Goal: Navigation & Orientation: Find specific page/section

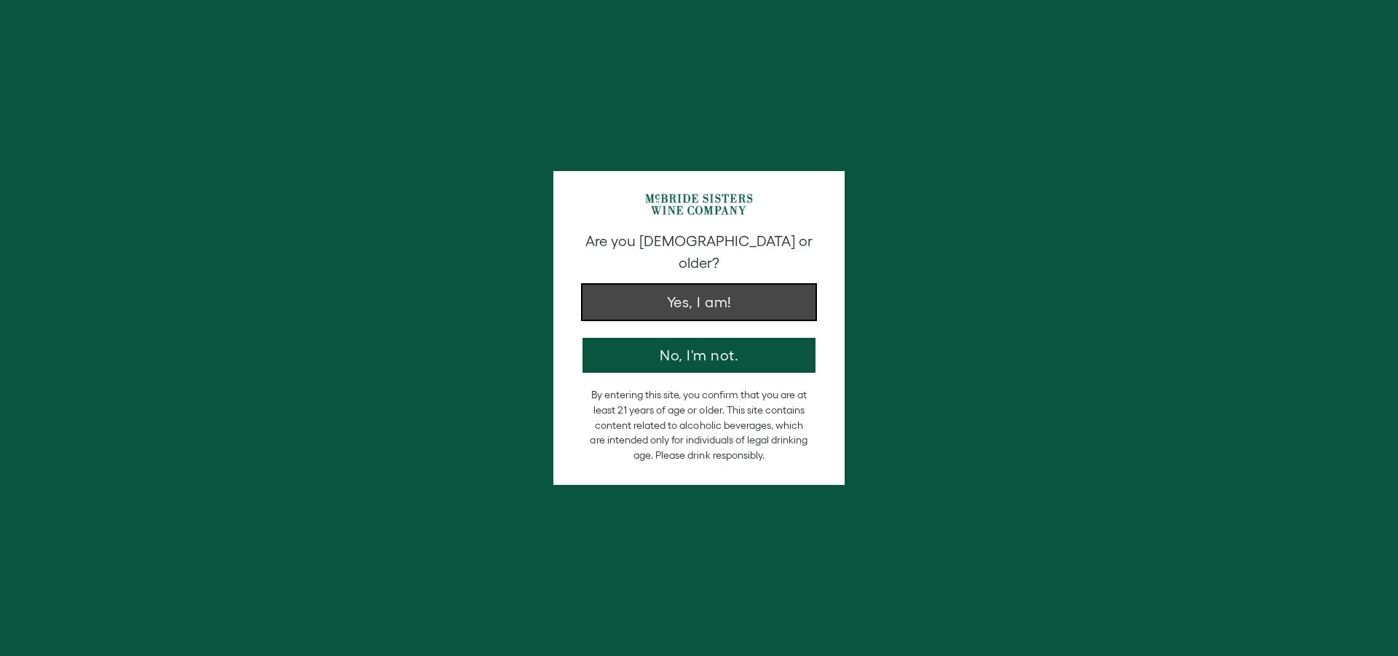
click at [730, 290] on button "Yes, I am!" at bounding box center [699, 302] width 233 height 35
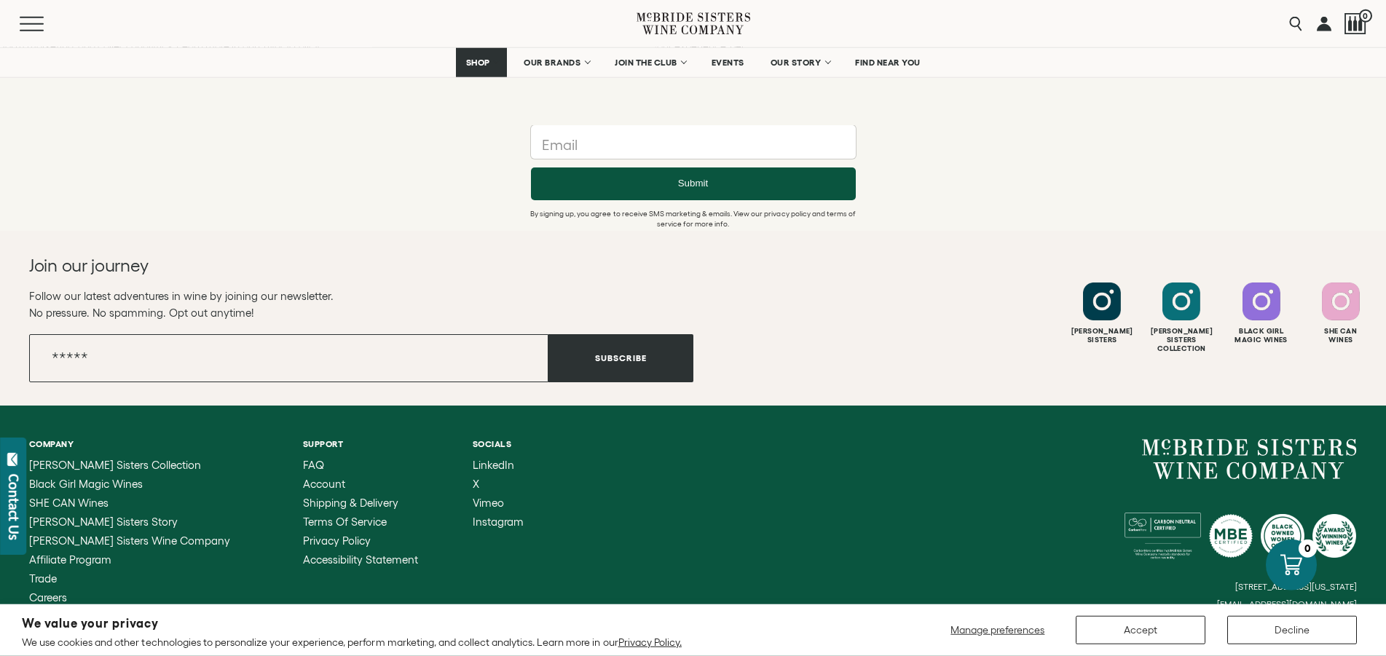
scroll to position [1824, 0]
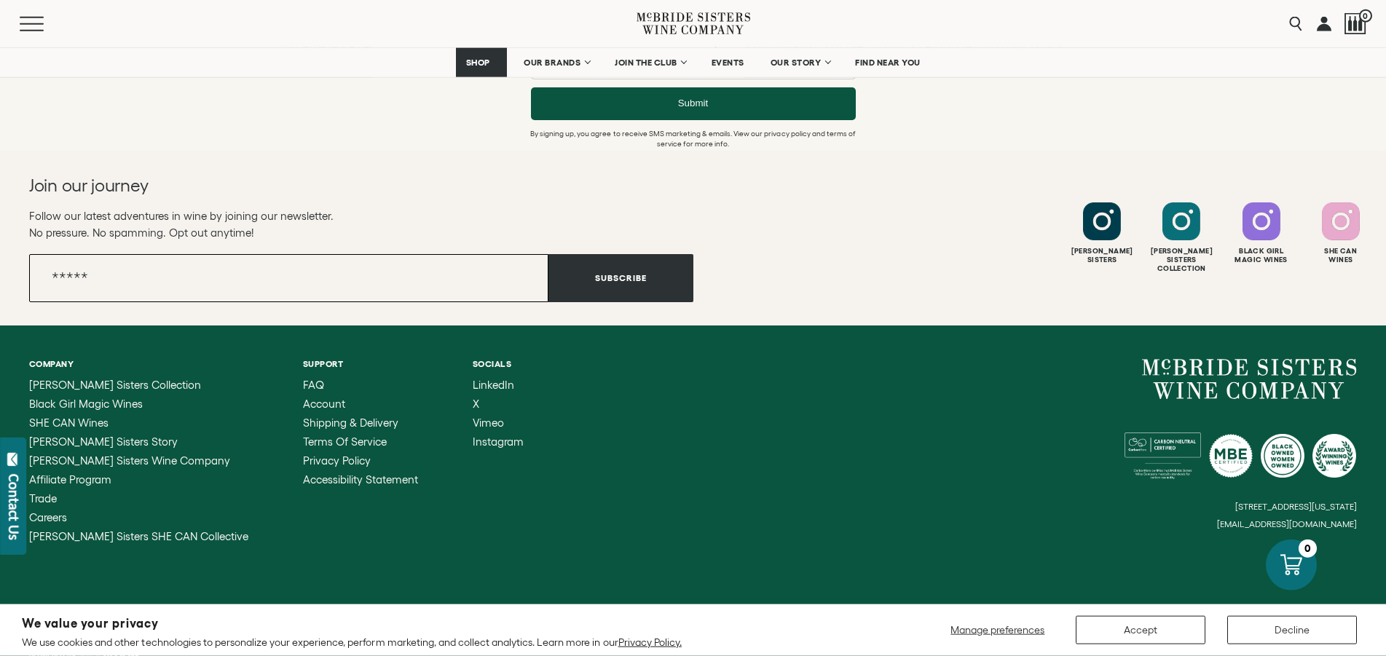
click at [66, 282] on input "Email" at bounding box center [288, 278] width 519 height 48
type input "**********"
click at [641, 280] on button "Subscribe" at bounding box center [620, 278] width 145 height 48
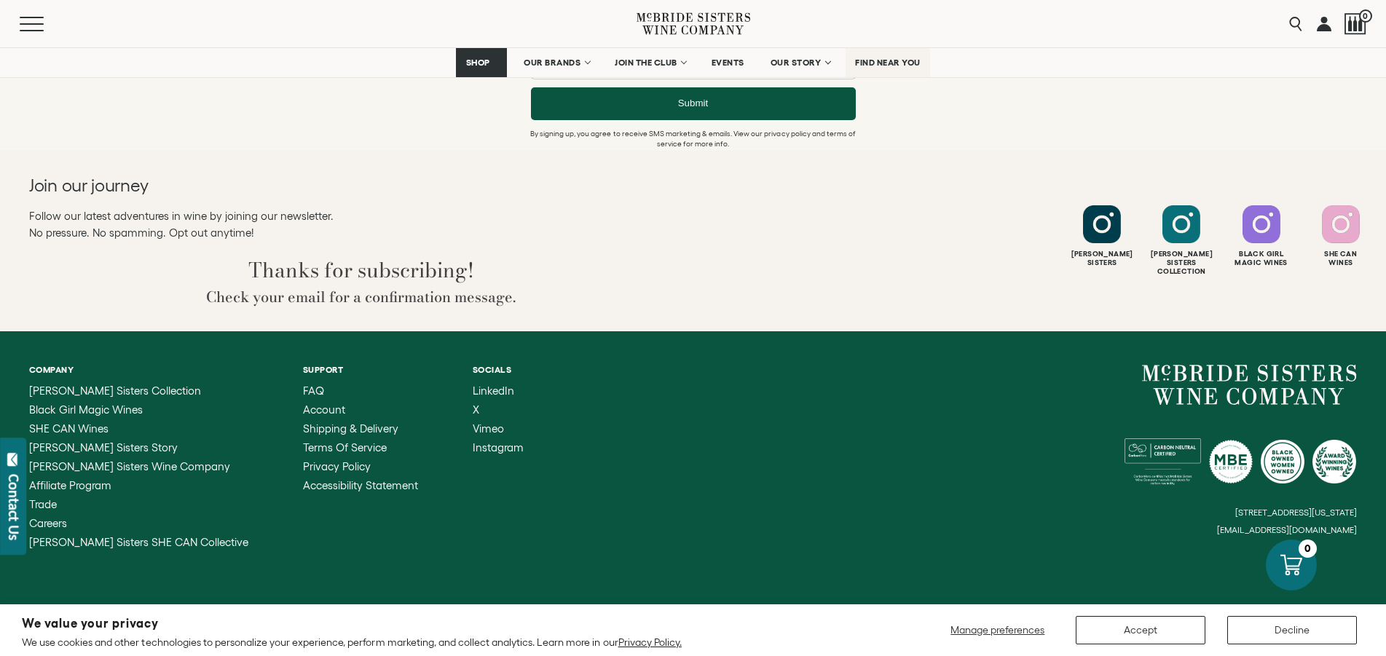
click at [892, 68] on link "FIND NEAR YOU" at bounding box center [887, 62] width 84 height 29
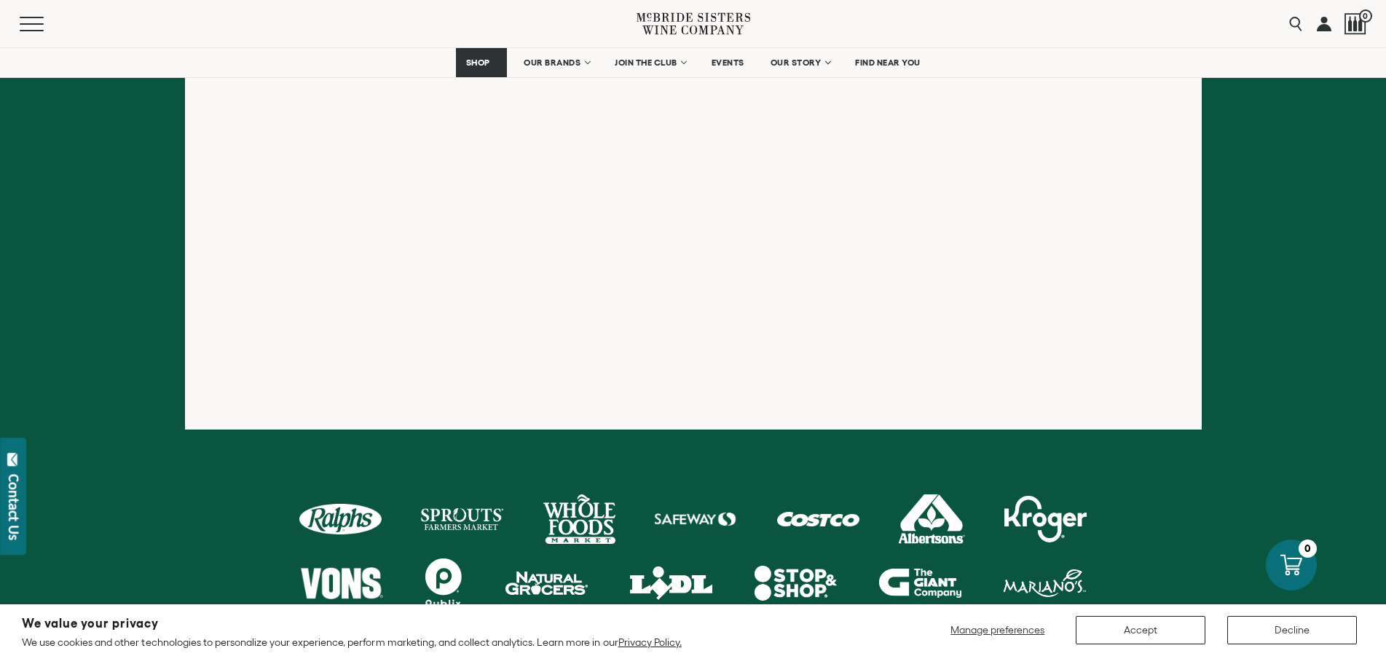
scroll to position [313, 0]
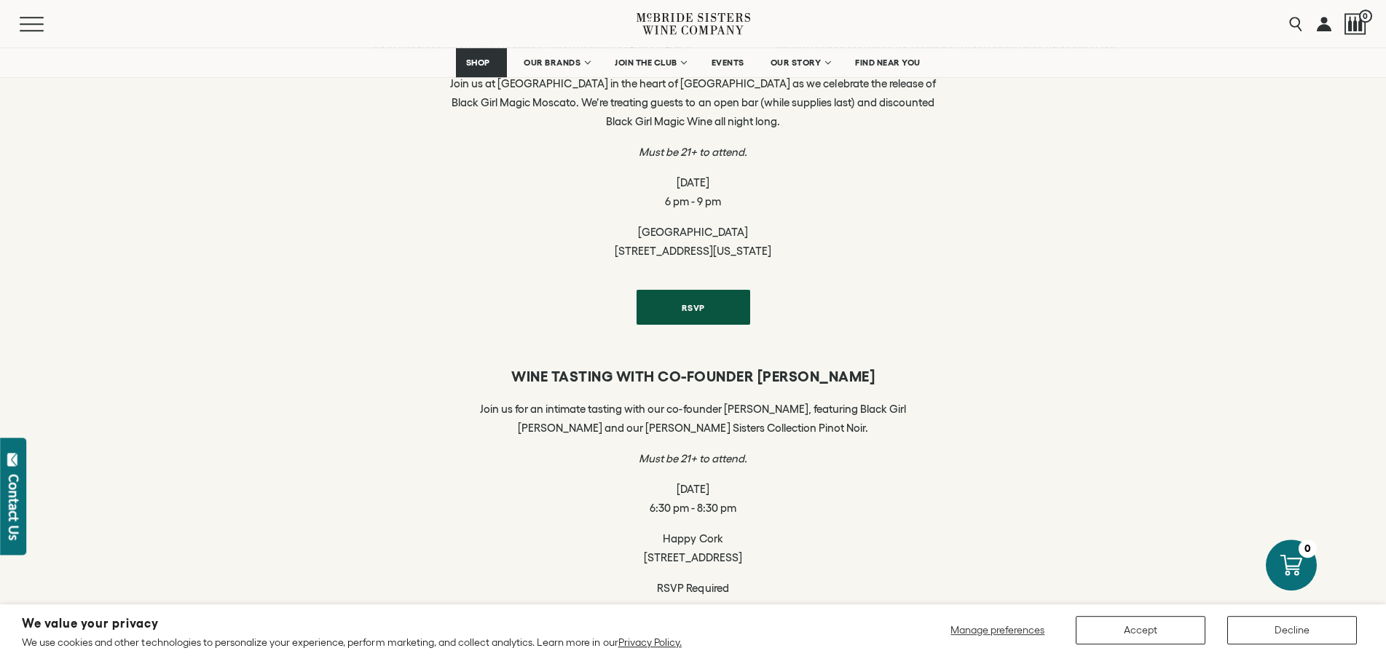
scroll to position [537, 0]
